Goal: Transaction & Acquisition: Subscribe to service/newsletter

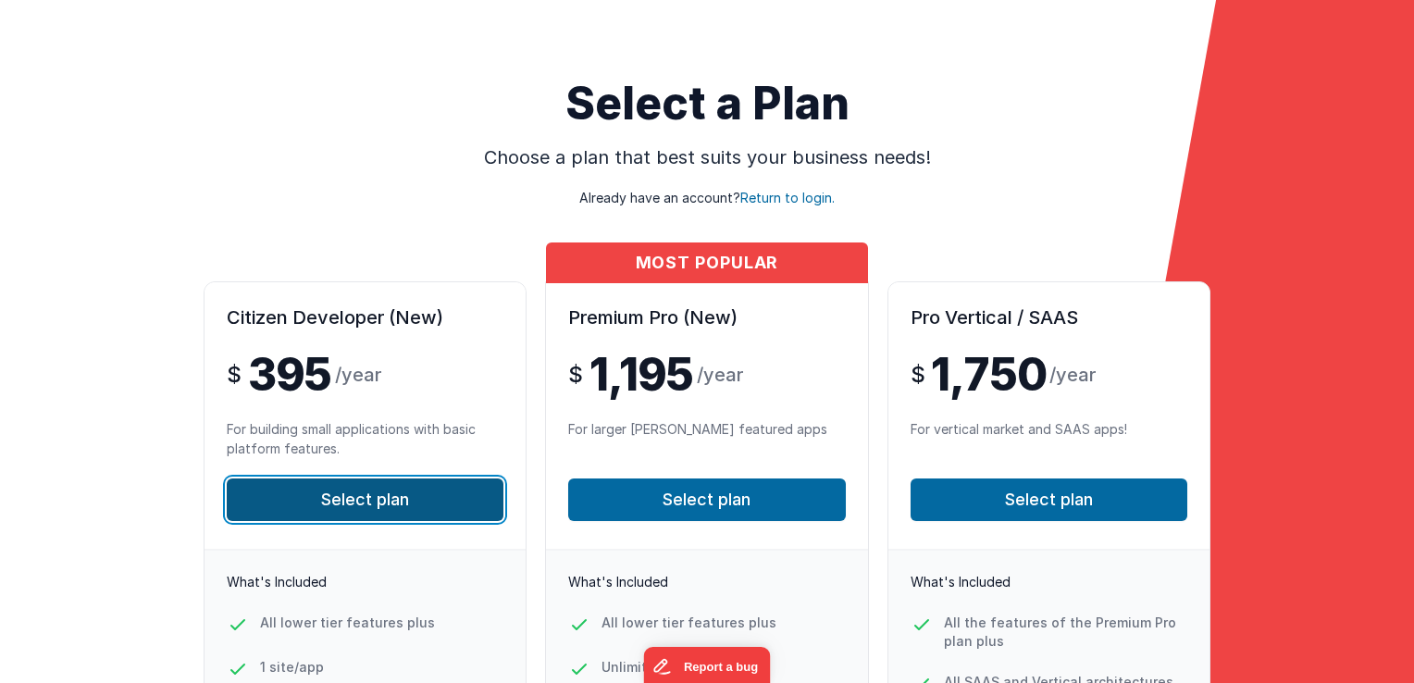
click at [350, 507] on button "Select plan" at bounding box center [365, 499] width 277 height 43
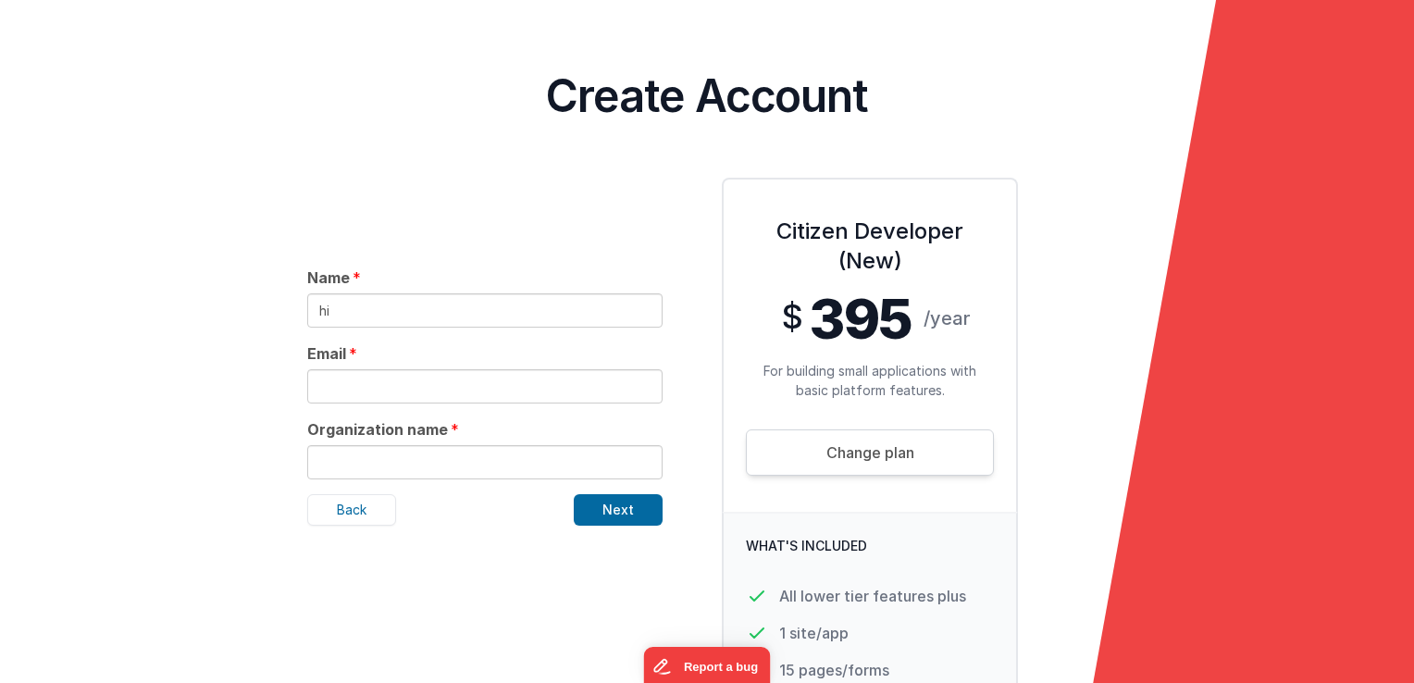
type input "hi"
click at [386, 380] on input "text" at bounding box center [484, 386] width 355 height 34
type input "[EMAIL_ADDRESS][DOMAIN_NAME]"
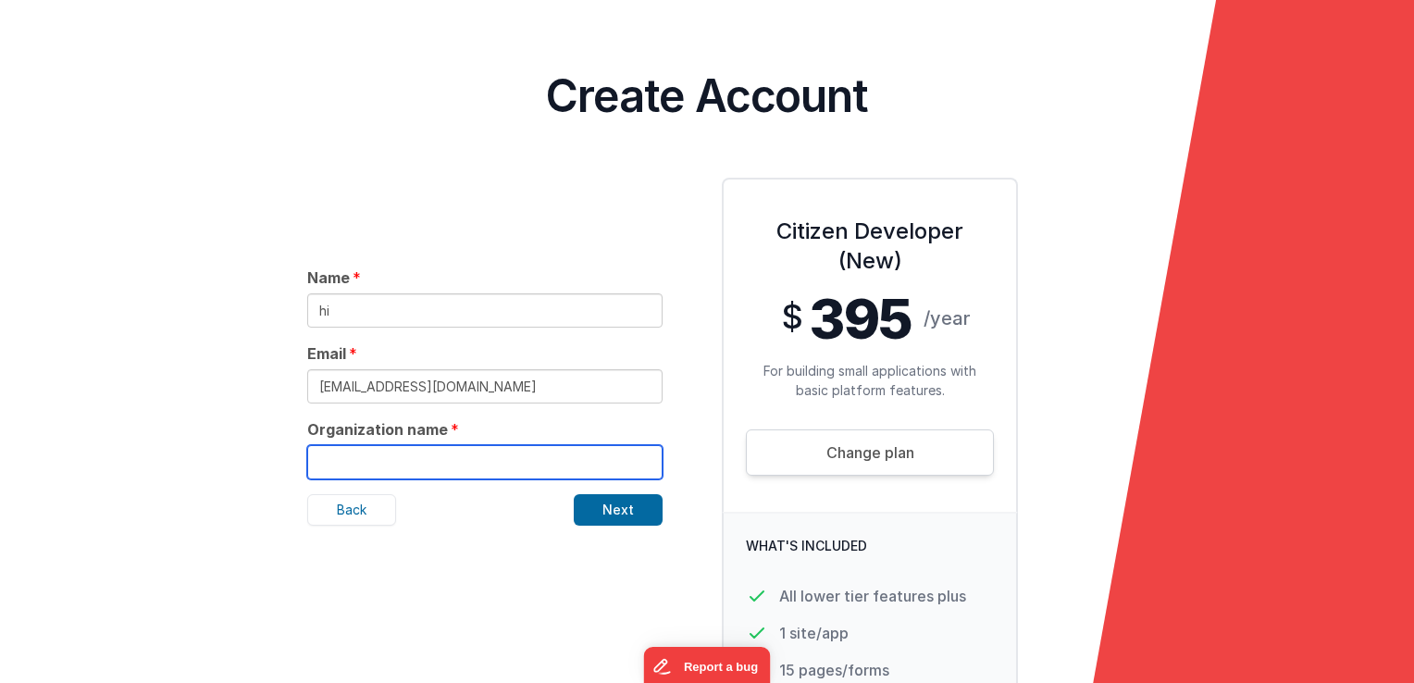
type input "[PERSON_NAME] Engineering"
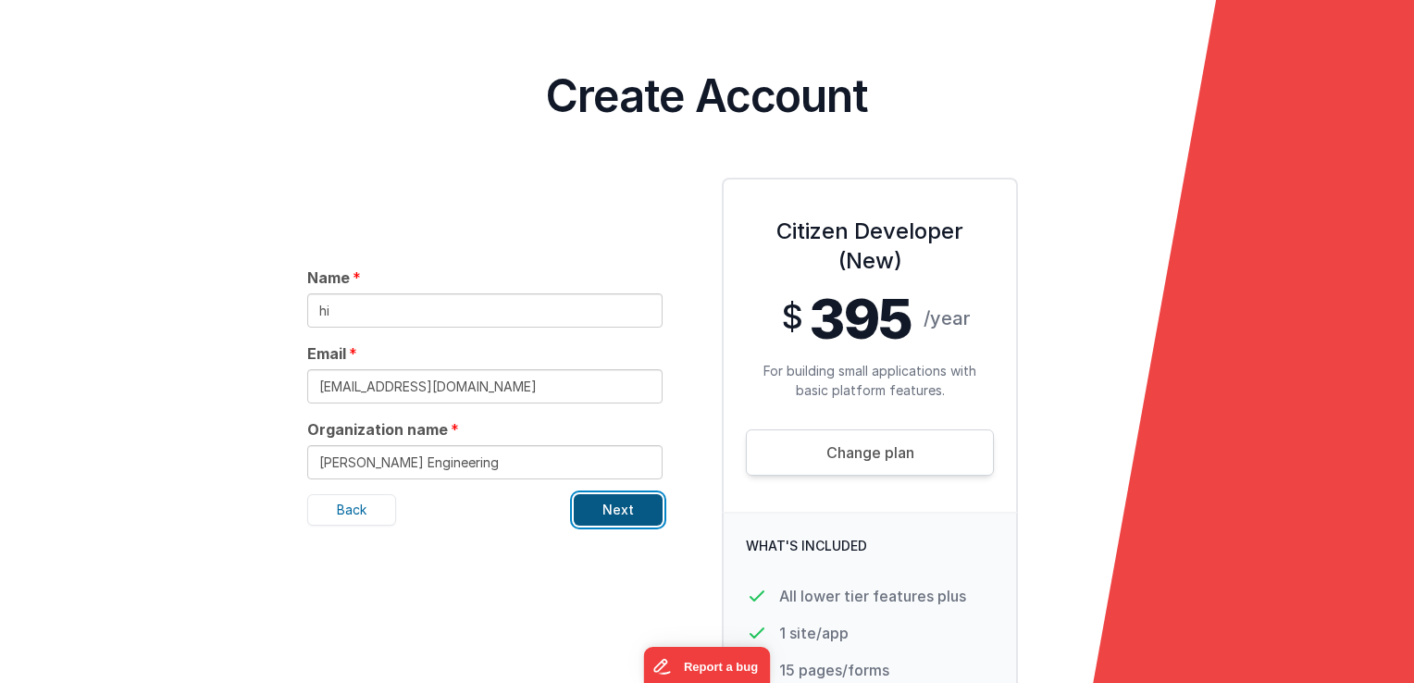
click at [604, 501] on button "Next" at bounding box center [618, 509] width 89 height 31
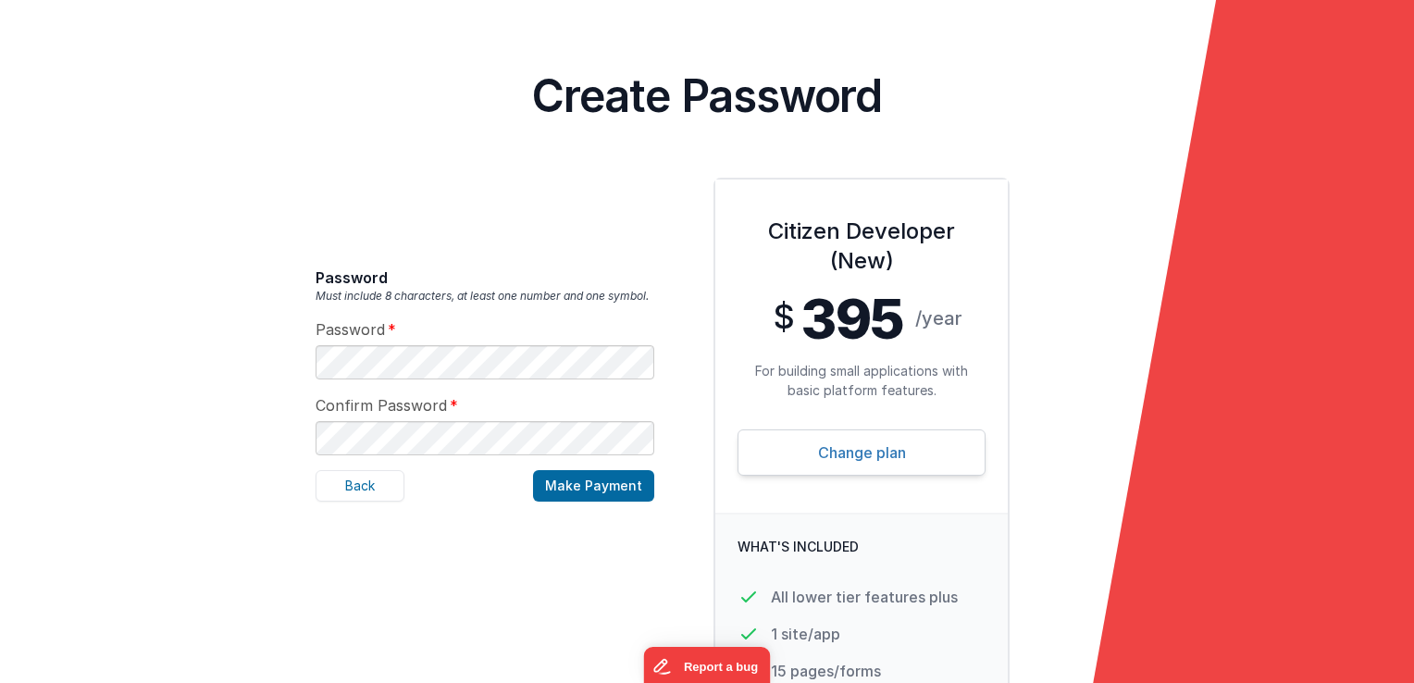
click at [829, 459] on link "Change plan" at bounding box center [861, 452] width 248 height 46
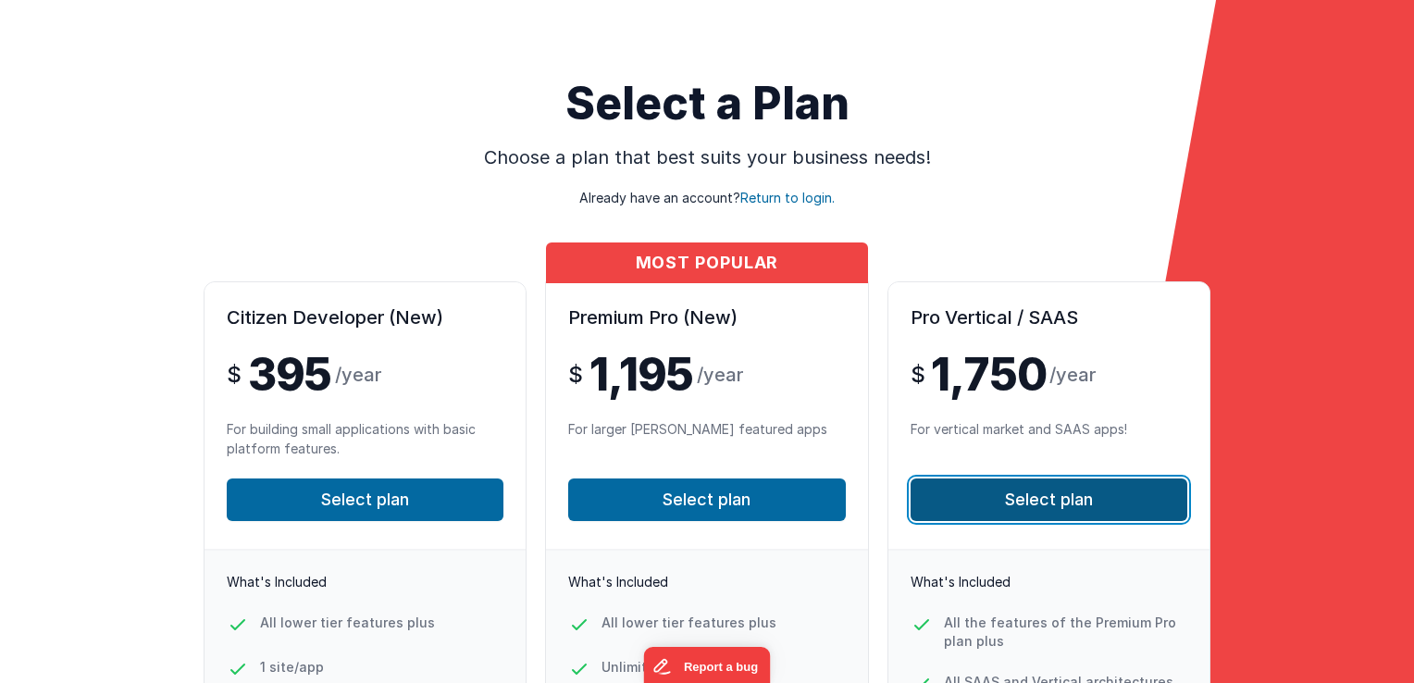
click at [972, 505] on button "Select plan" at bounding box center [1048, 499] width 277 height 43
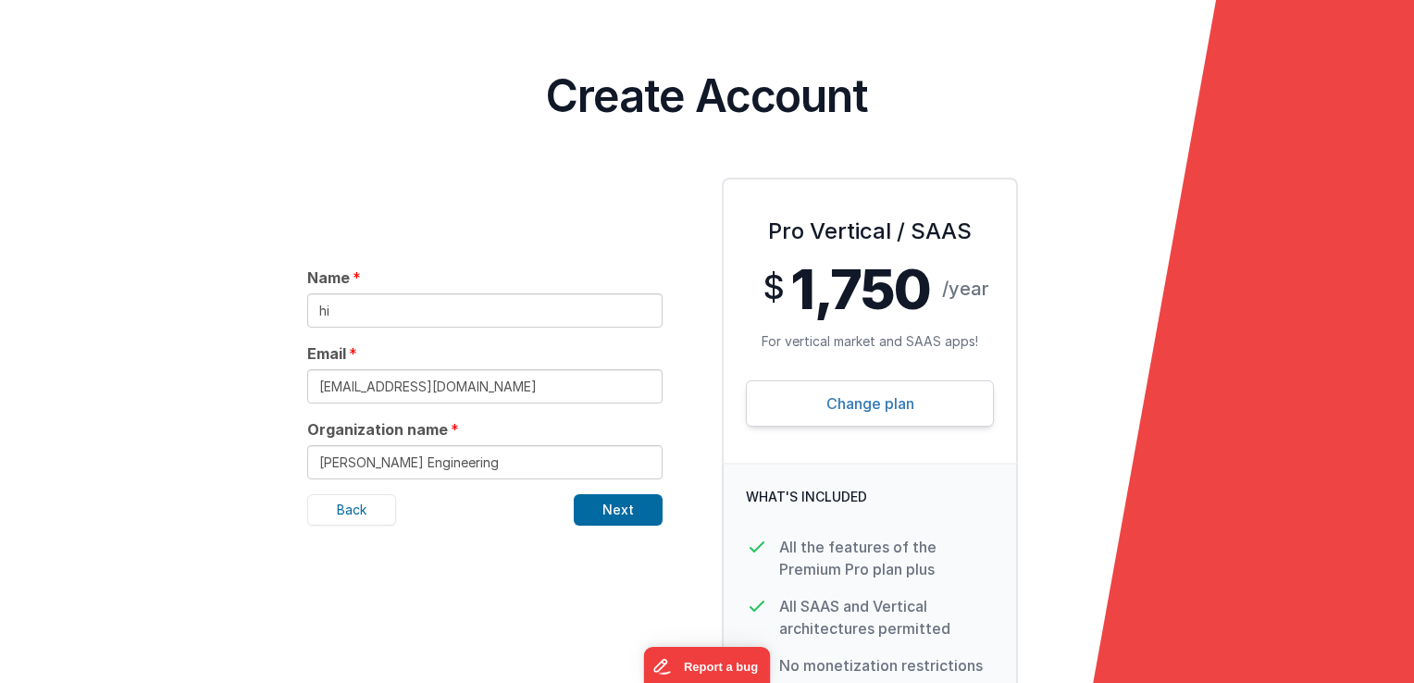
click at [834, 402] on link "Change plan" at bounding box center [870, 403] width 248 height 46
